Goal: Information Seeking & Learning: Learn about a topic

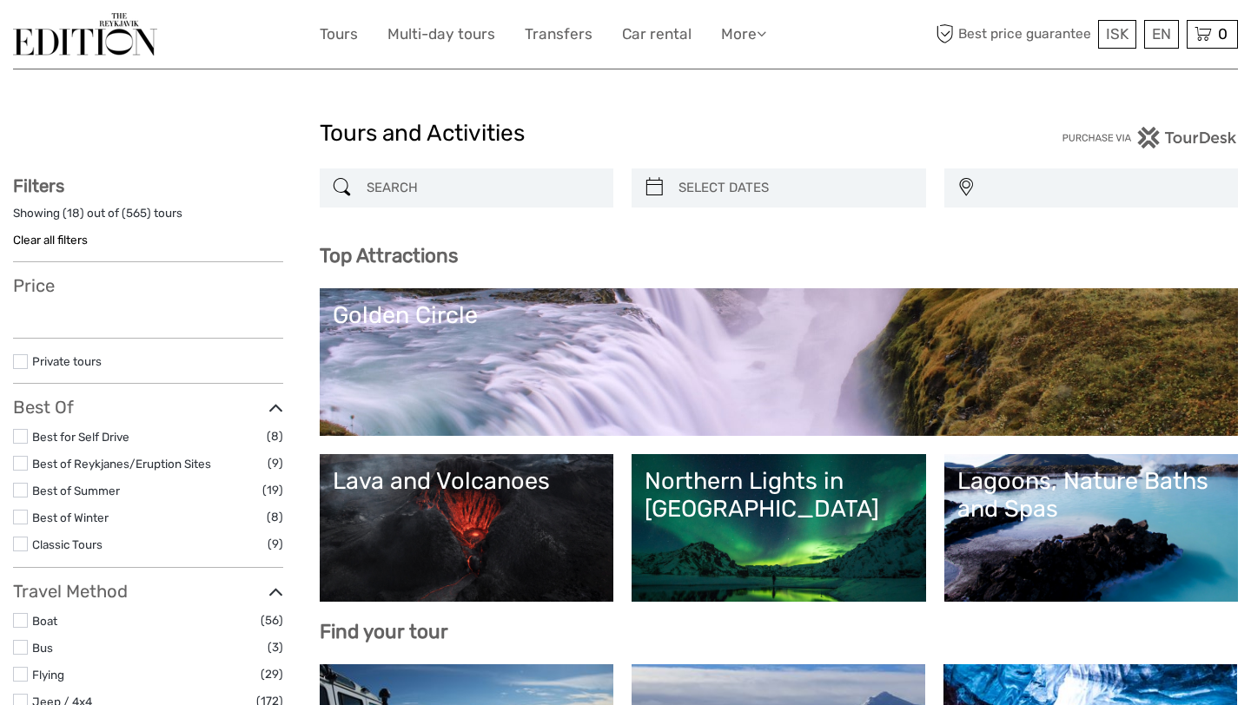
select select
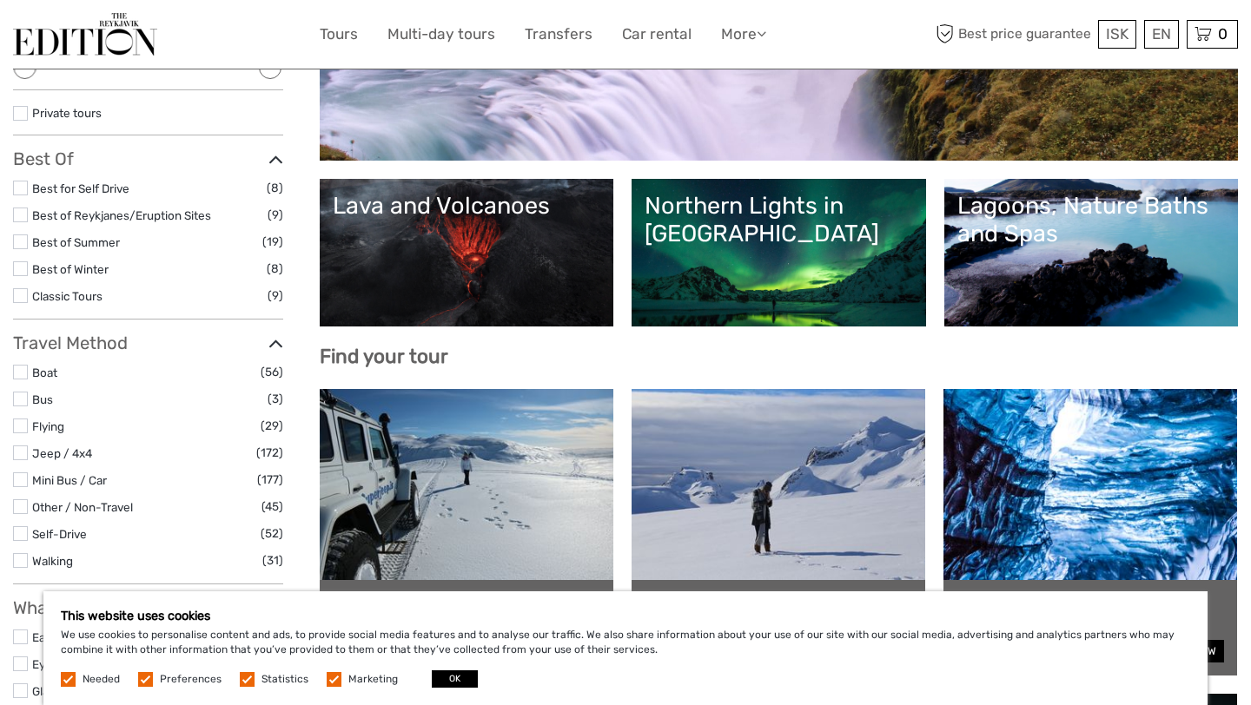
scroll to position [277, 0]
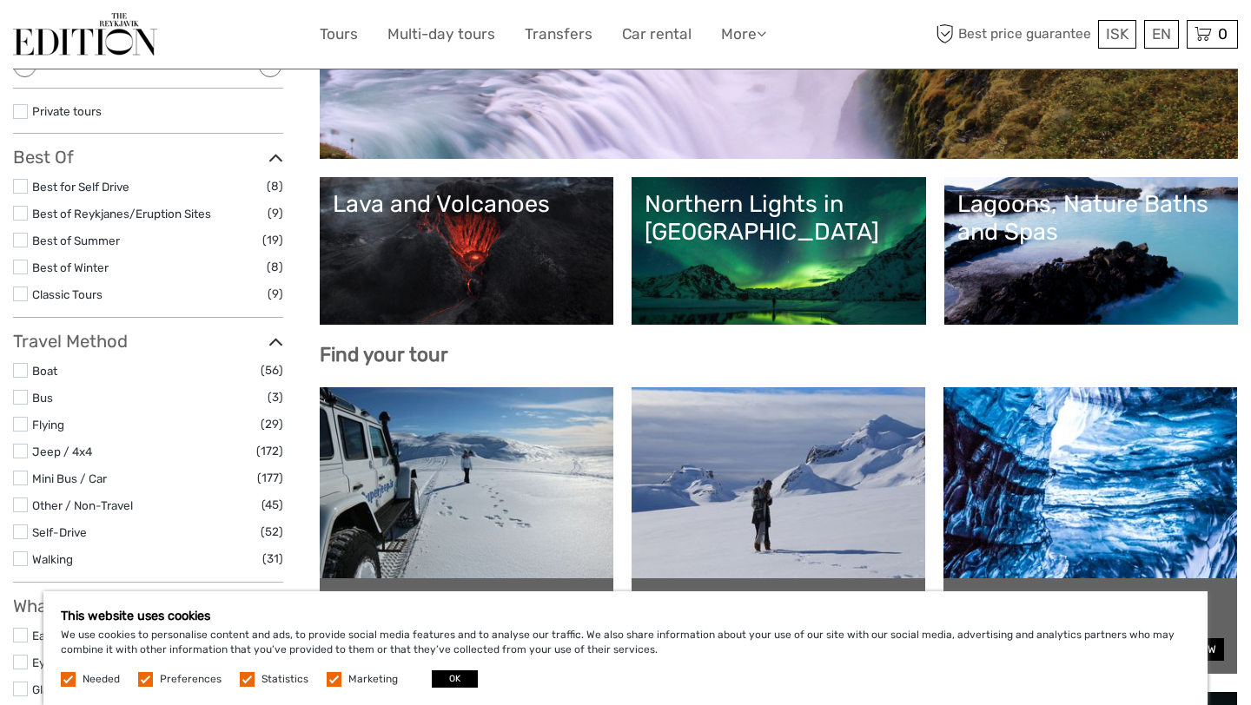
click at [456, 240] on link "Lava and Volcanoes" at bounding box center [467, 251] width 268 height 122
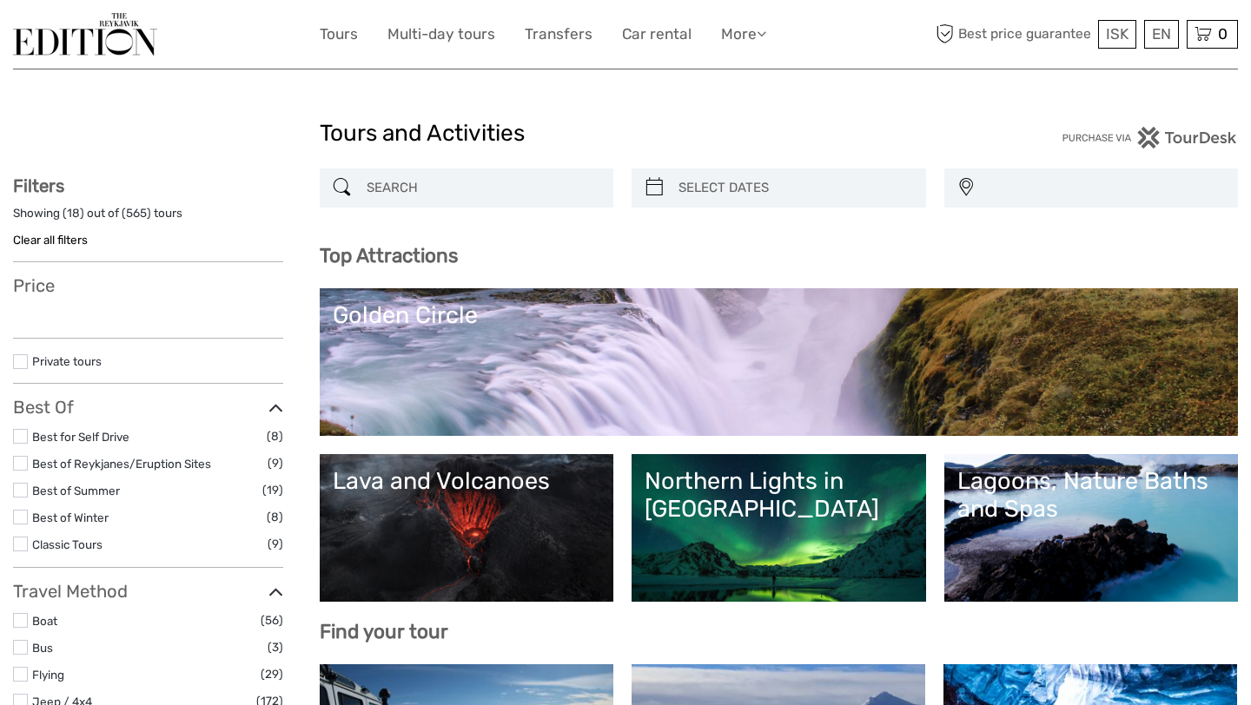
select select
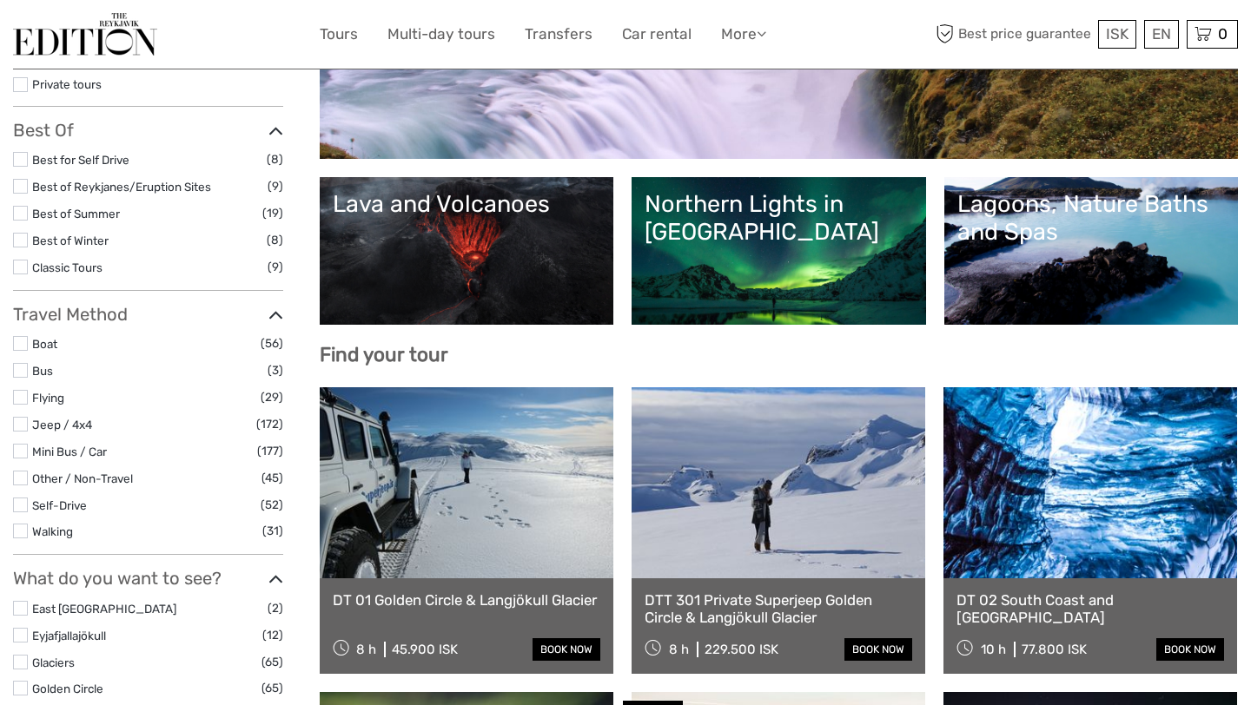
select select
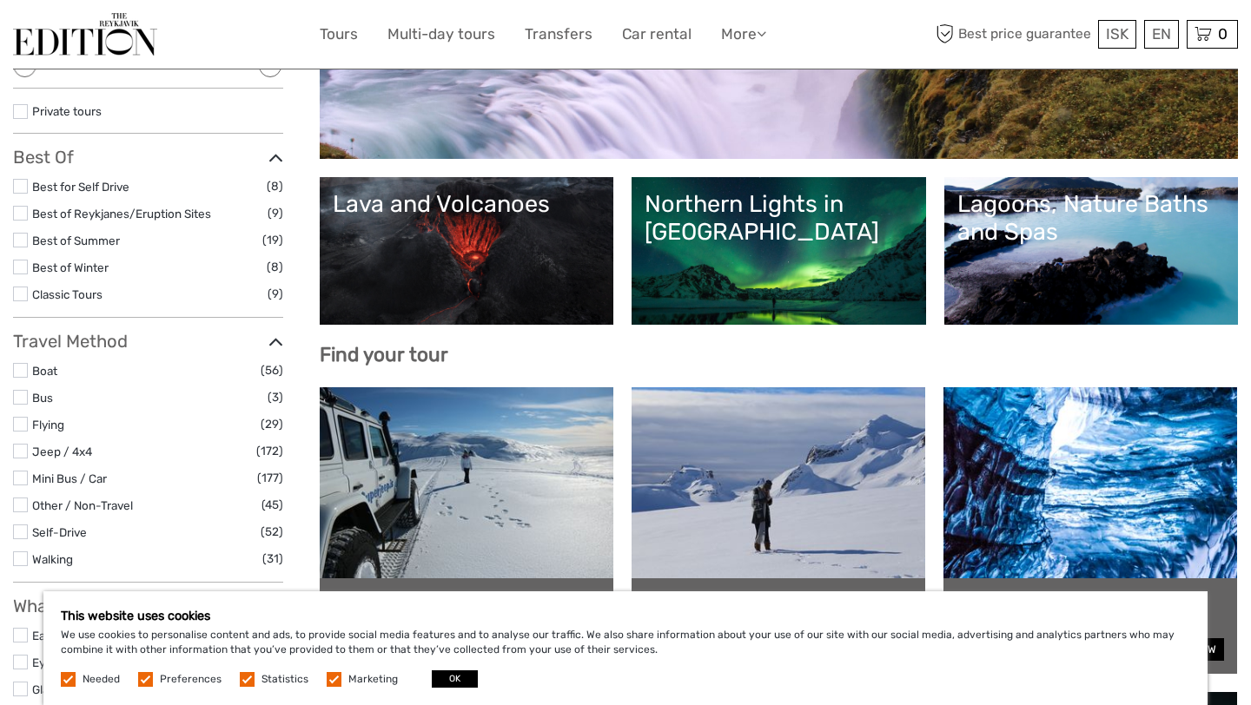
scroll to position [0, 0]
click at [1062, 221] on div "Lagoons, Nature Baths and Spas" at bounding box center [1091, 218] width 268 height 56
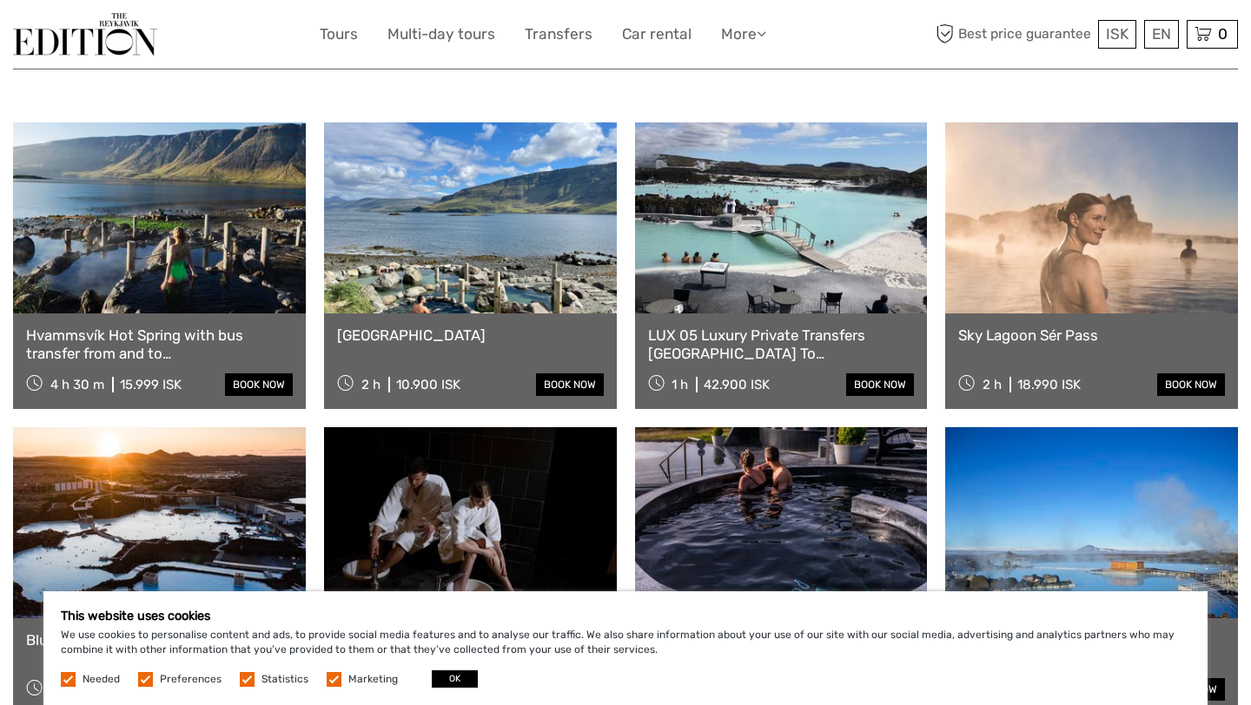
scroll to position [677, 0]
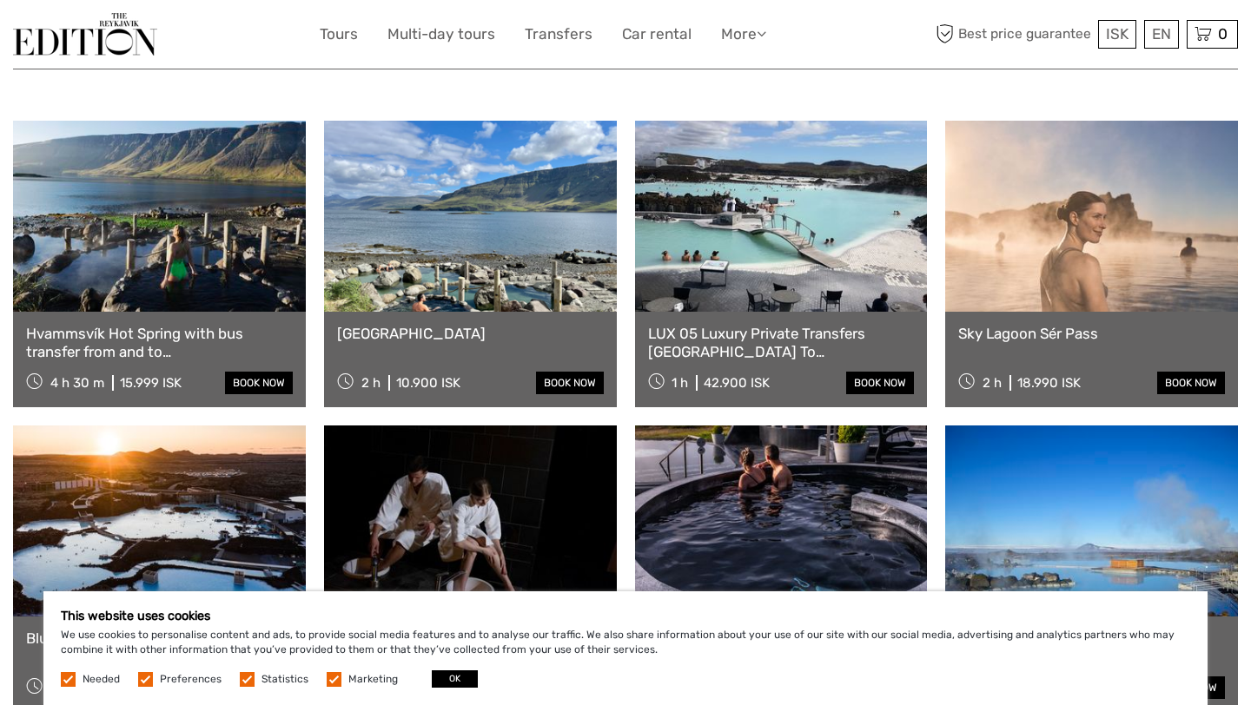
click at [146, 228] on link at bounding box center [159, 216] width 293 height 191
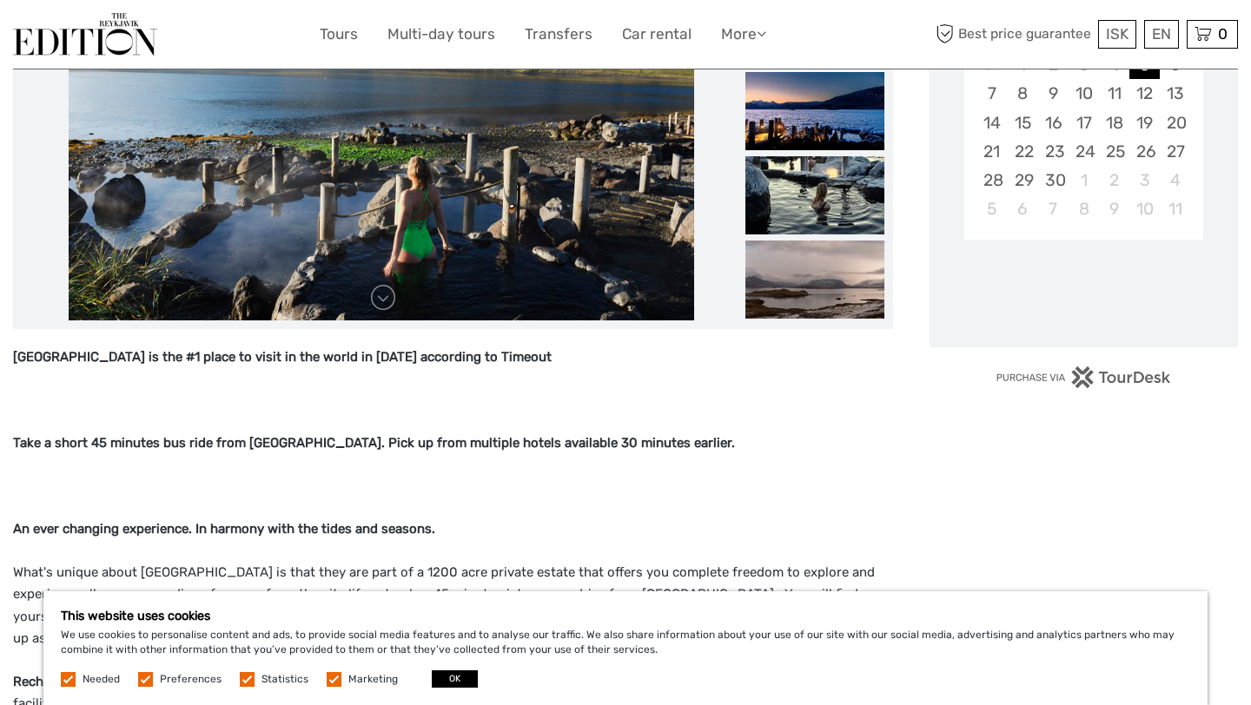
scroll to position [419, 0]
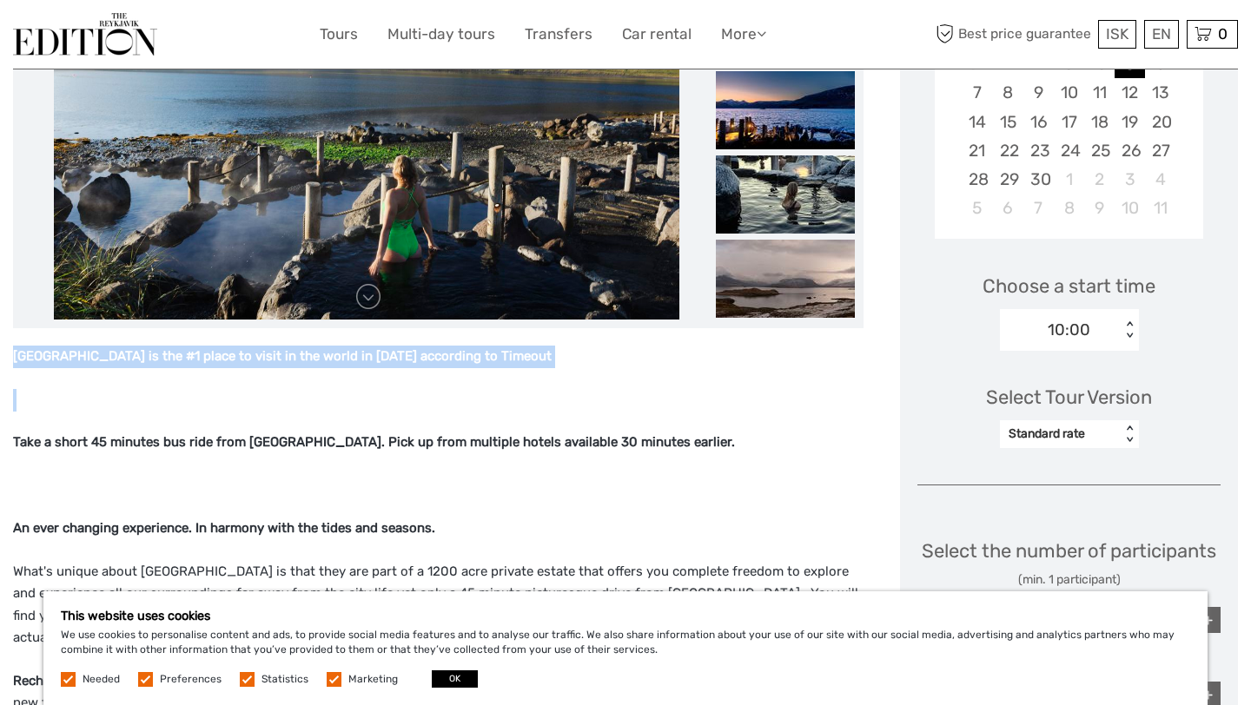
drag, startPoint x: 12, startPoint y: 354, endPoint x: 160, endPoint y: 370, distance: 148.6
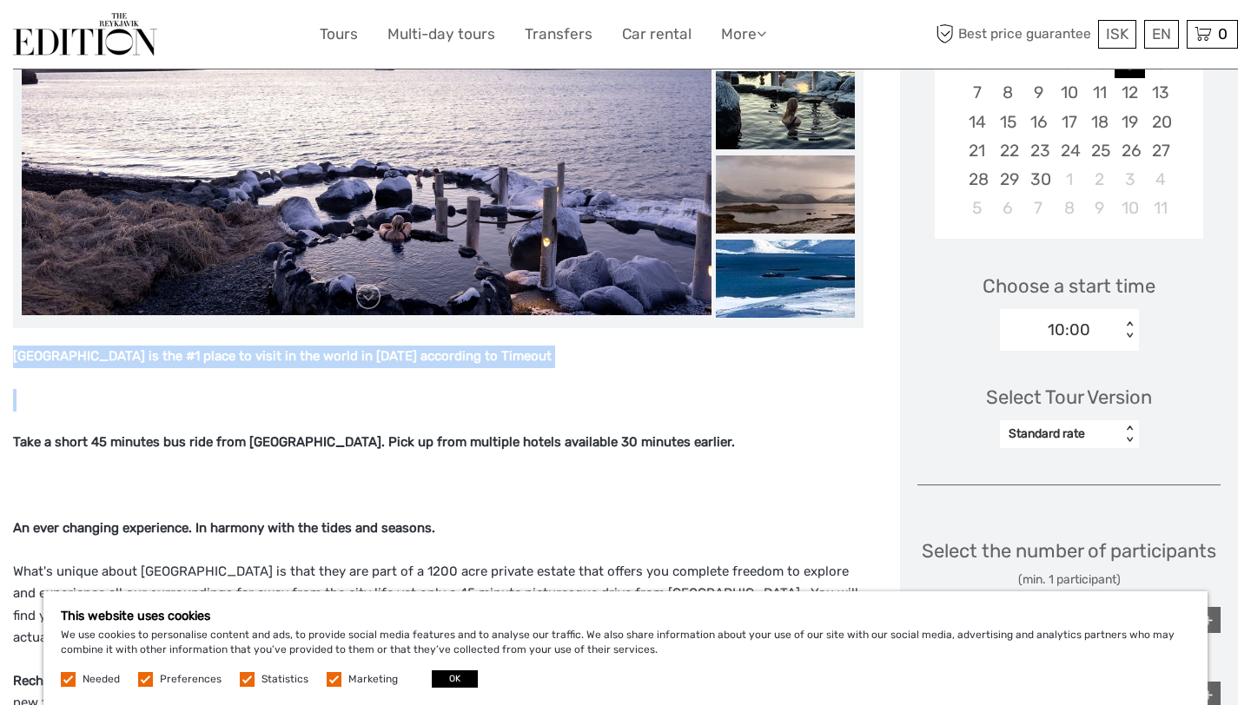
copy strong "Hvammsvík Hot Springs is the #1 place to visit in the world in 2023 according t…"
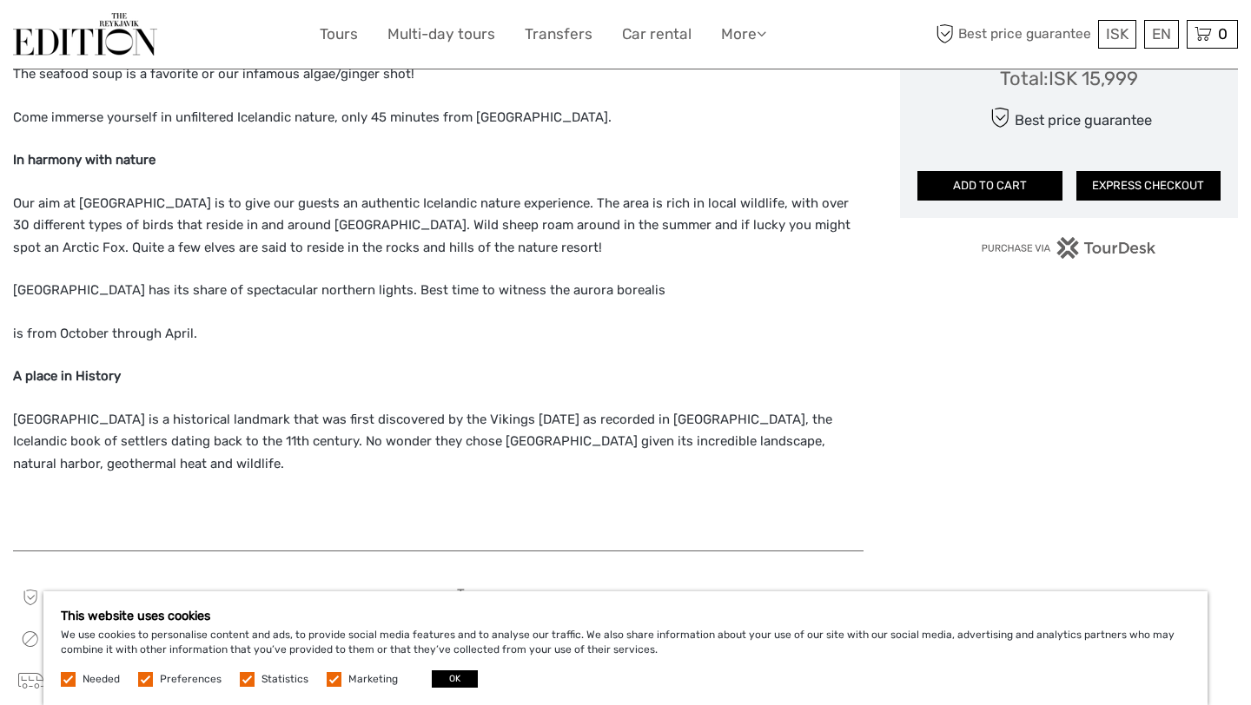
scroll to position [1309, 0]
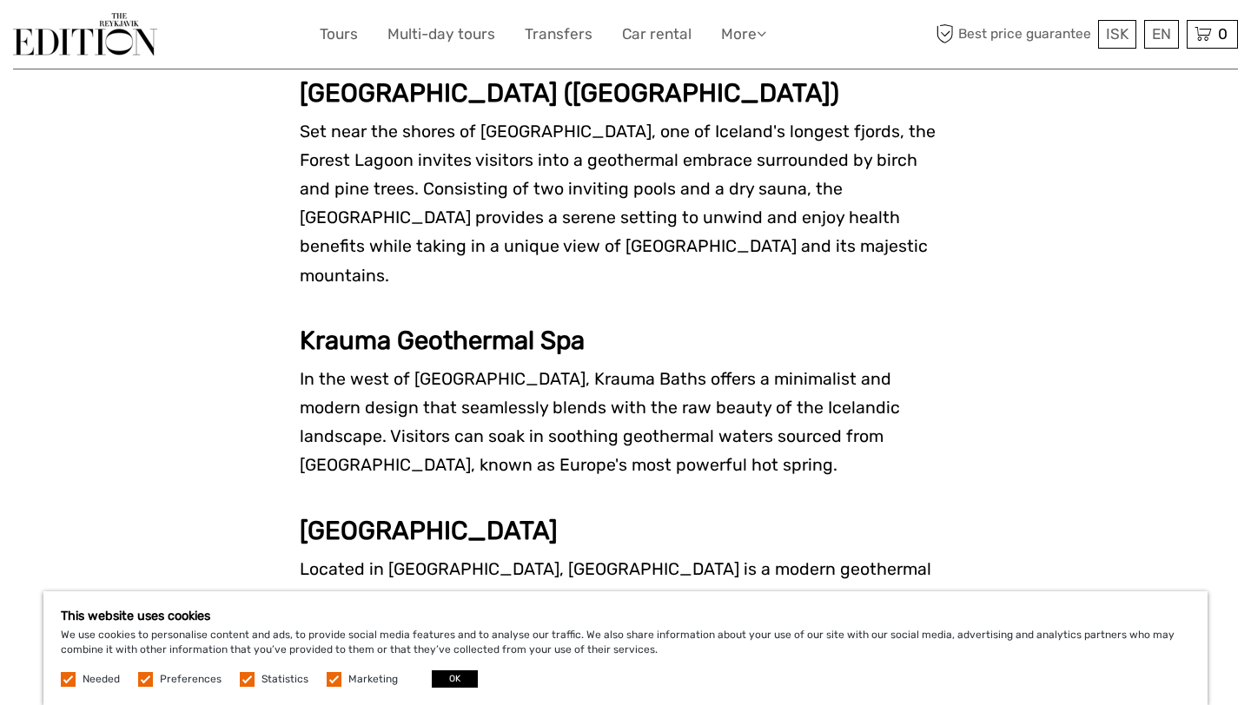
scroll to position [3190, 0]
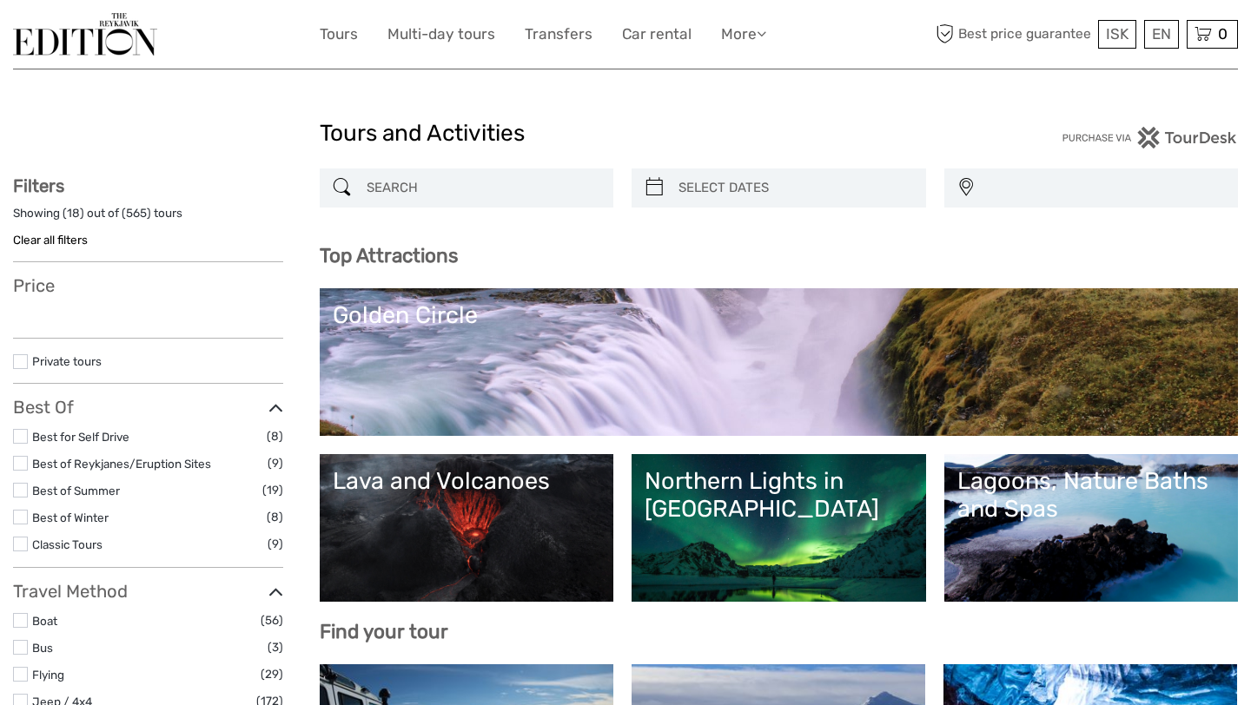
select select
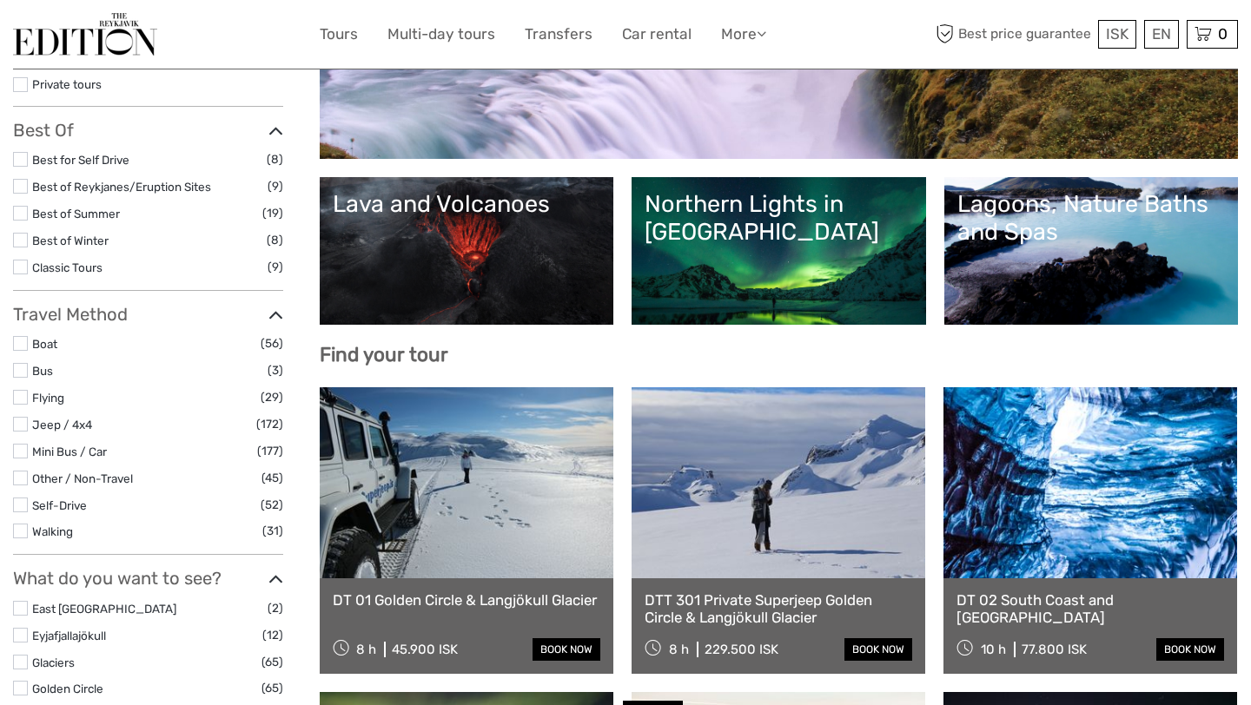
select select
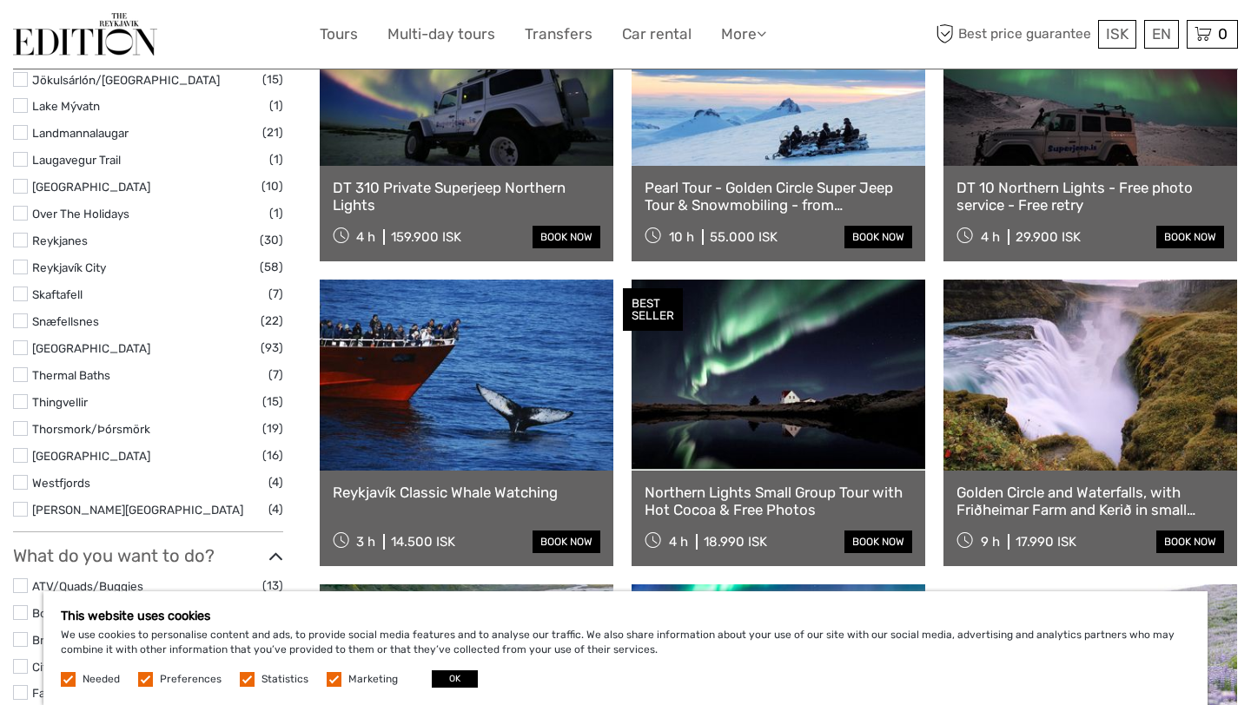
scroll to position [853, 0]
